Goal: Information Seeking & Learning: Learn about a topic

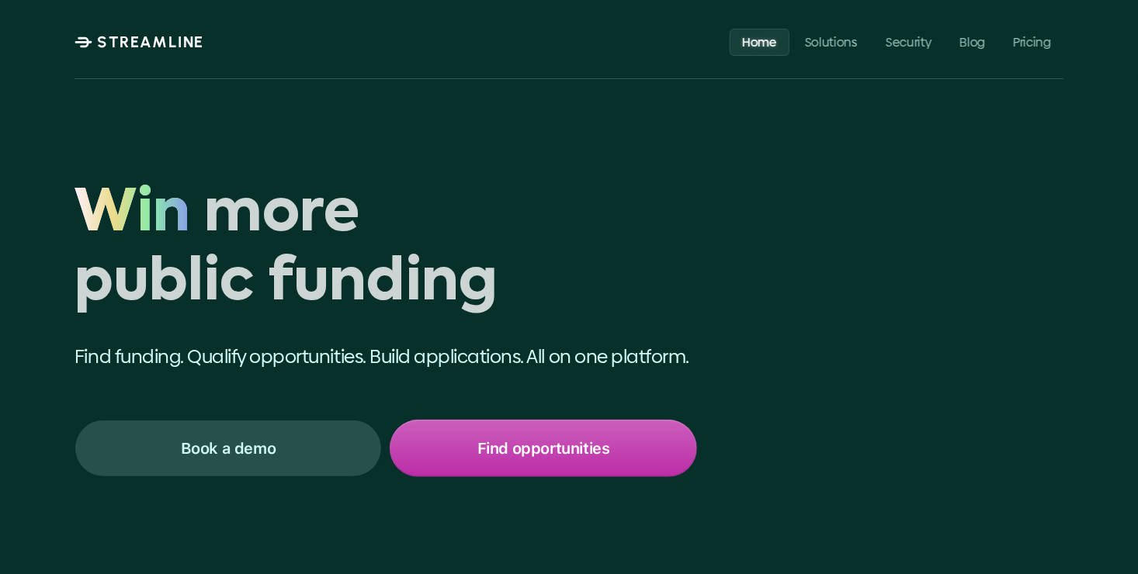
drag, startPoint x: 0, startPoint y: 0, endPoint x: 526, endPoint y: 461, distance: 699.5
click at [526, 461] on div "Find opportunities" at bounding box center [543, 448] width 304 height 54
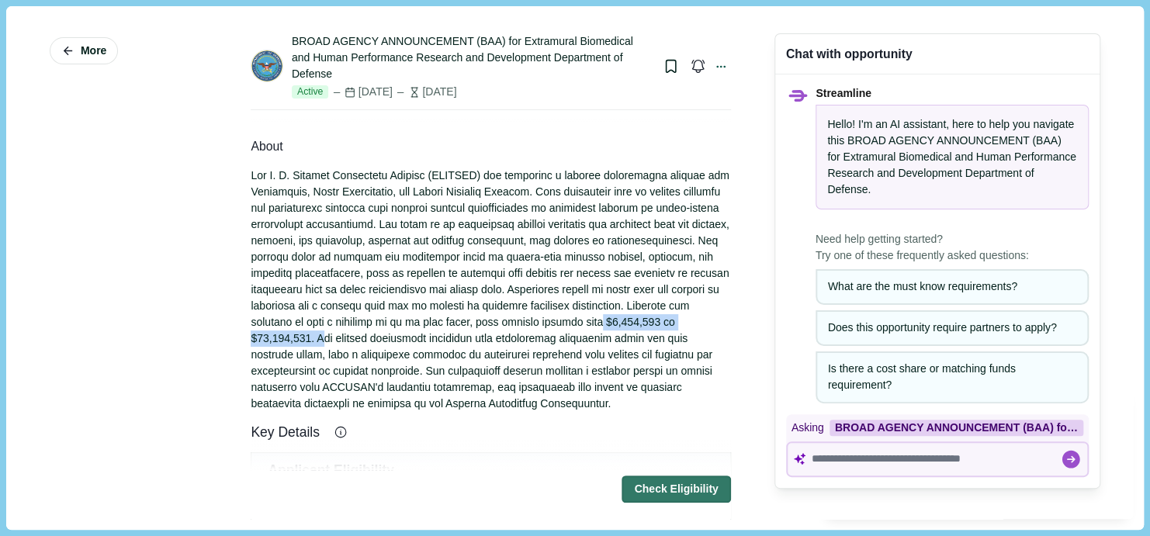
drag, startPoint x: 352, startPoint y: 338, endPoint x: 491, endPoint y: 341, distance: 138.9
click at [491, 341] on div at bounding box center [491, 290] width 480 height 244
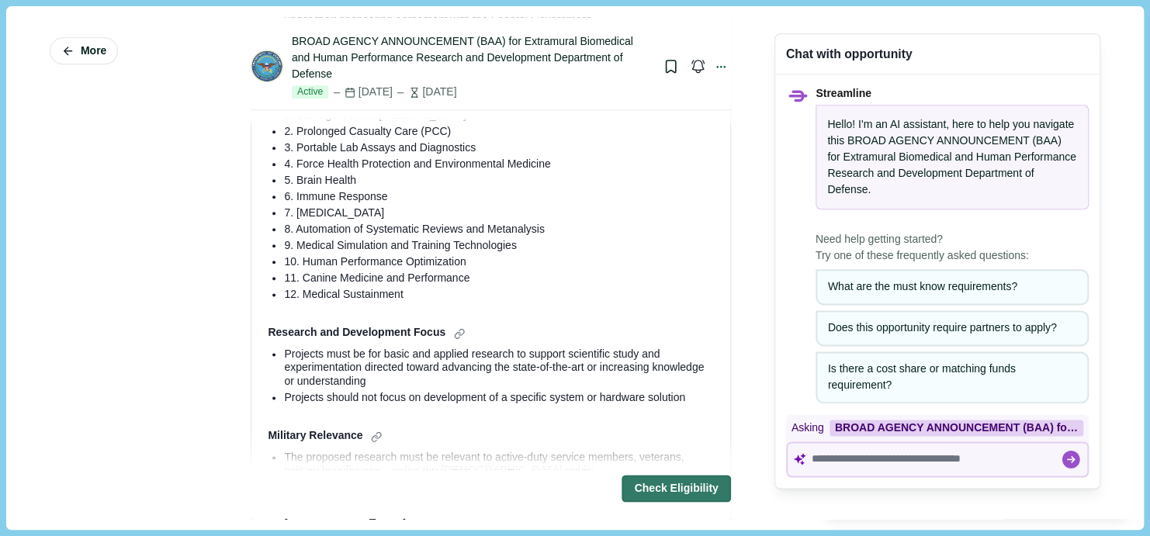
scroll to position [772, 0]
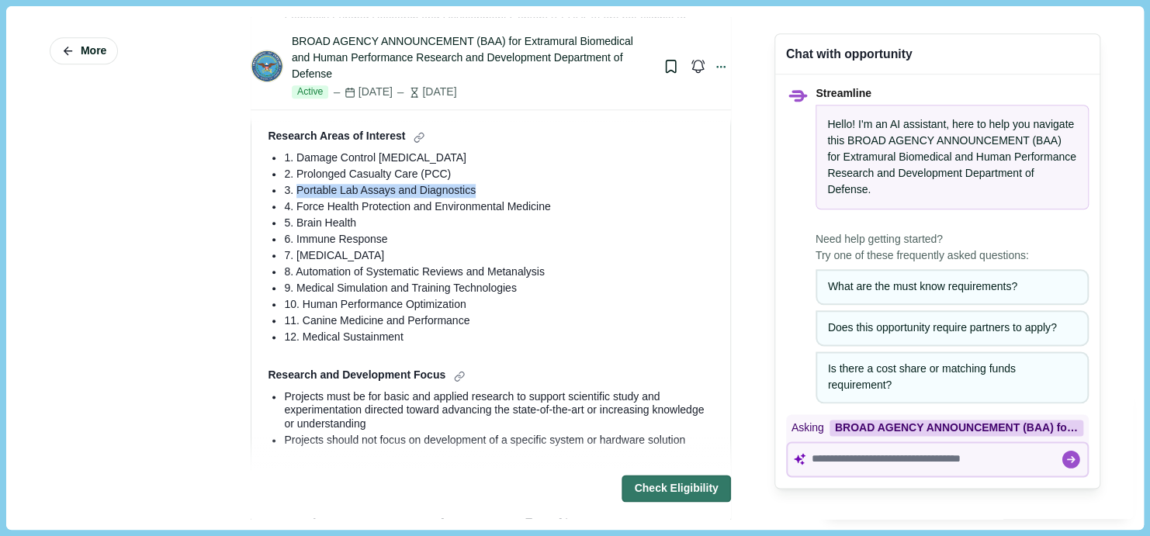
drag, startPoint x: 296, startPoint y: 208, endPoint x: 468, endPoint y: 206, distance: 172.3
click at [468, 198] on div "3. Portable Lab Assays and Diagnostics" at bounding box center [498, 191] width 429 height 14
drag, startPoint x: 292, startPoint y: 255, endPoint x: 383, endPoint y: 261, distance: 91.0
click at [383, 247] on div "6. Immune Response" at bounding box center [498, 240] width 429 height 14
drag, startPoint x: 383, startPoint y: 261, endPoint x: 303, endPoint y: 257, distance: 79.2
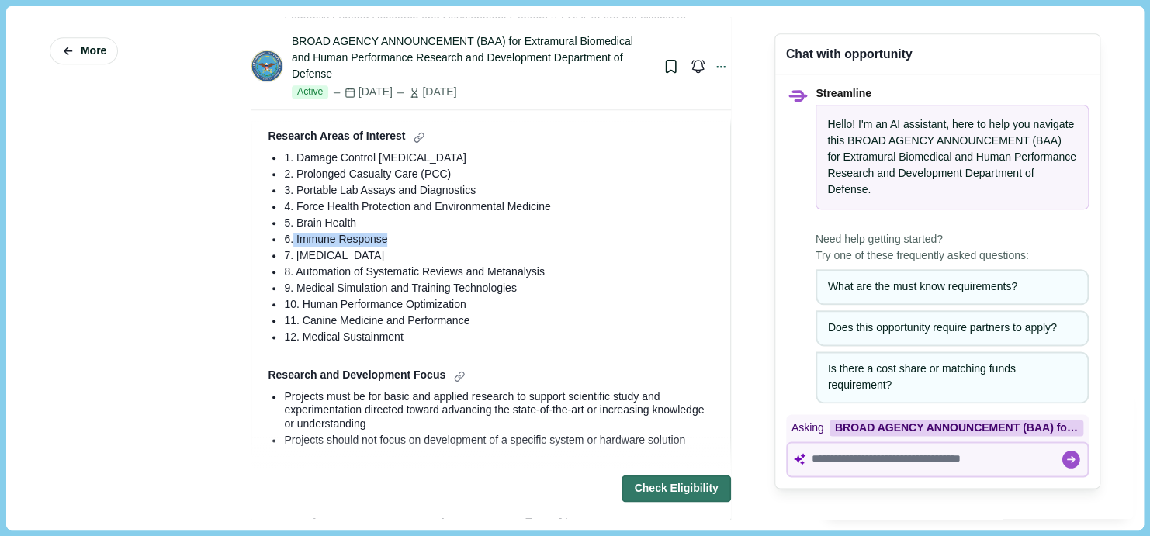
click at [303, 247] on div "6. Immune Response" at bounding box center [498, 240] width 429 height 14
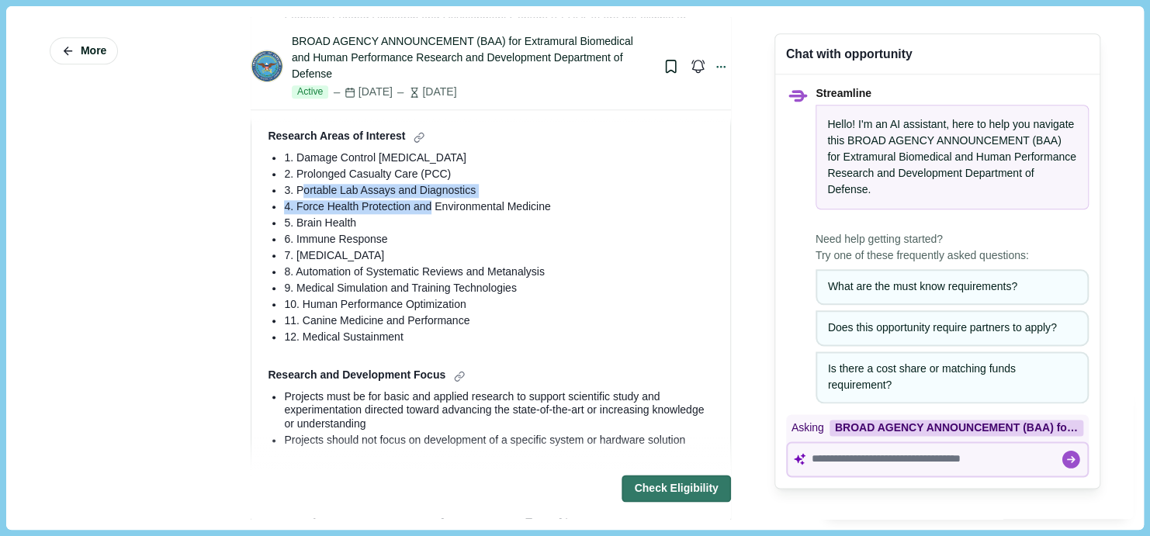
drag, startPoint x: 299, startPoint y: 210, endPoint x: 428, endPoint y: 220, distance: 129.2
click at [428, 220] on ul "1. Damage Control [MEDICAL_DATA] 2. Prolonged Casualty Care (PCC) 3. Portable L…" at bounding box center [490, 247] width 445 height 193
drag, startPoint x: 428, startPoint y: 220, endPoint x: 364, endPoint y: 162, distance: 86.2
click at [364, 146] on div "Research Areas of Interest" at bounding box center [490, 138] width 445 height 16
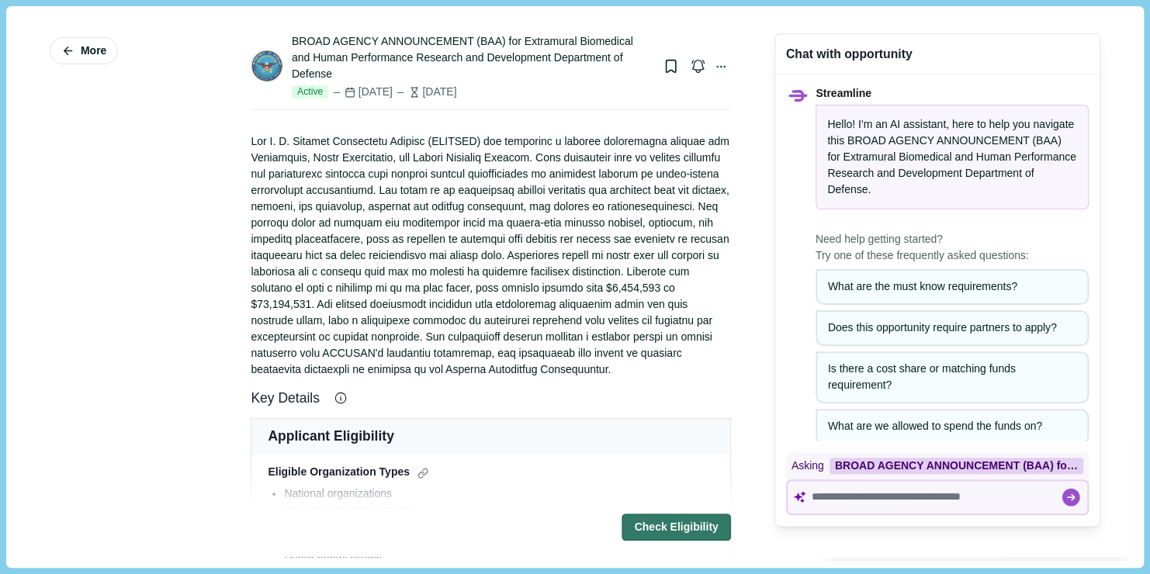
scroll to position [0, 0]
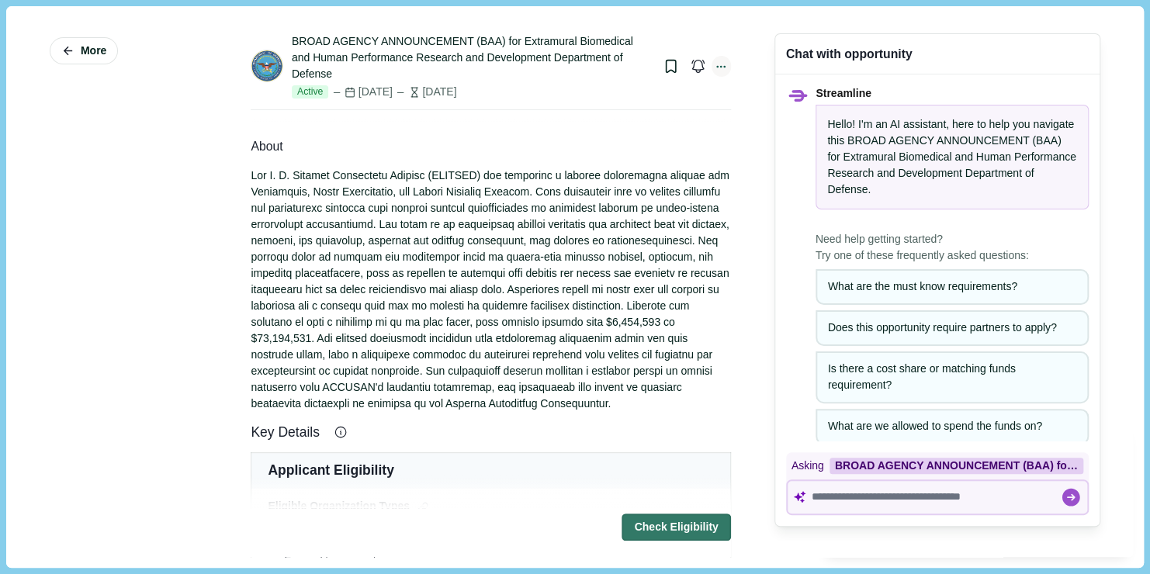
click at [717, 68] on icon at bounding box center [721, 67] width 8 height 1
